Goal: Check status: Check status

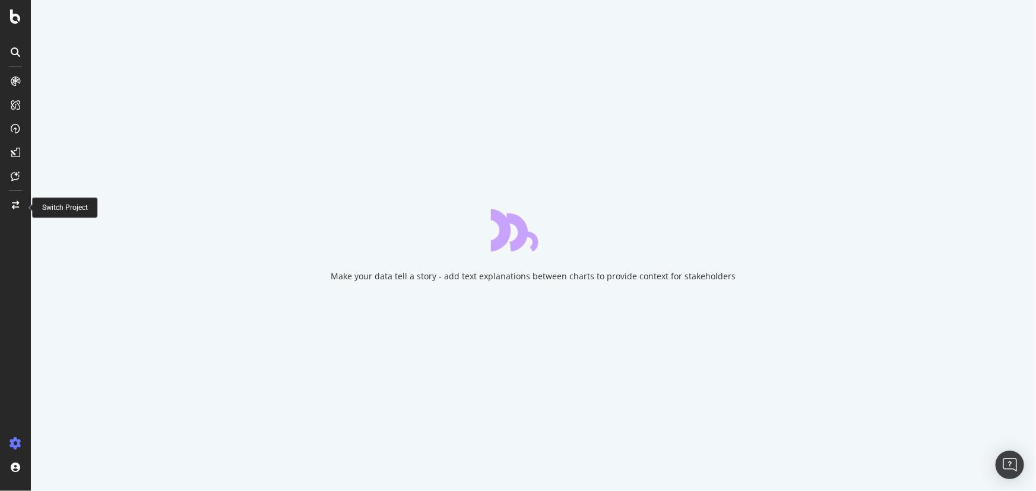
click at [18, 207] on icon at bounding box center [15, 205] width 7 height 8
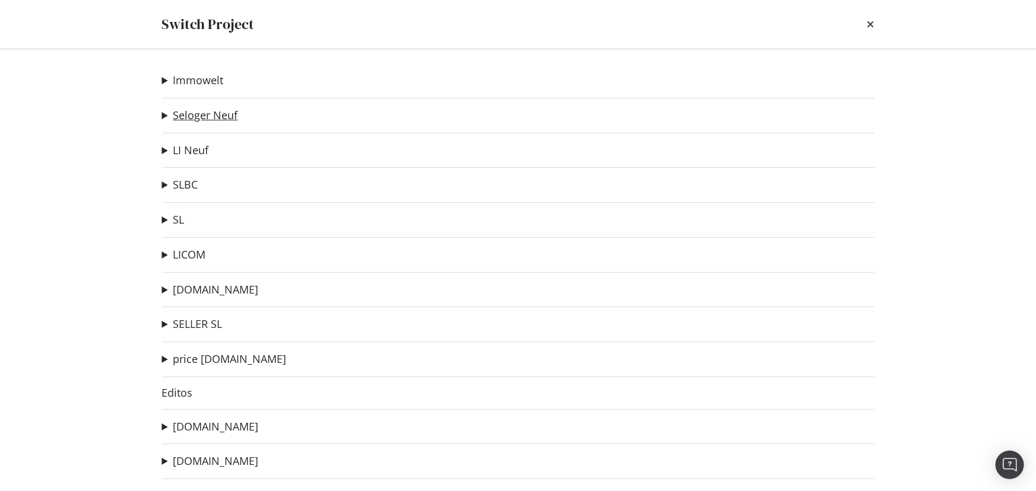
click at [202, 113] on link "Seloger Neuf" at bounding box center [205, 115] width 65 height 12
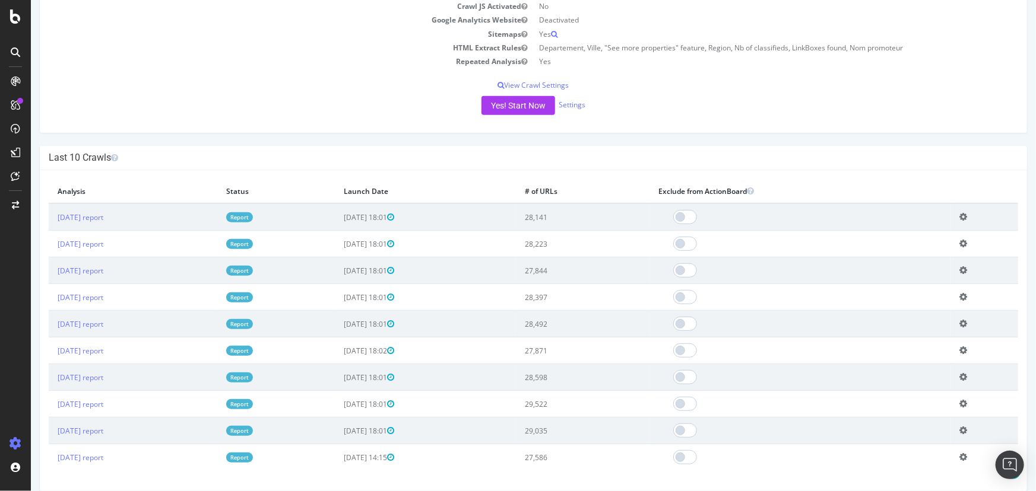
scroll to position [215, 0]
click at [252, 216] on link "Report" at bounding box center [238, 217] width 27 height 10
